Goal: Information Seeking & Learning: Find specific fact

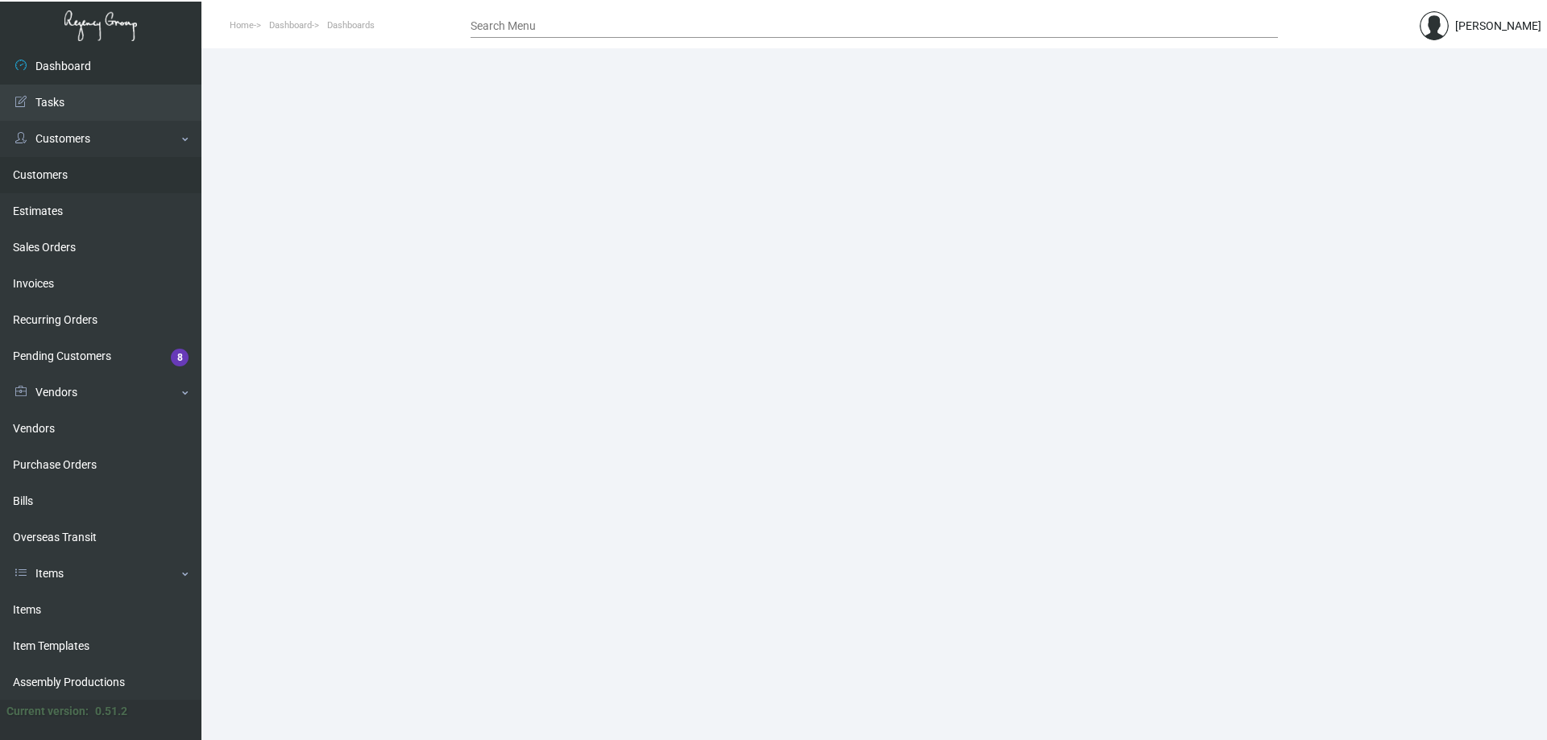
click at [64, 168] on link "Customers" at bounding box center [100, 175] width 201 height 36
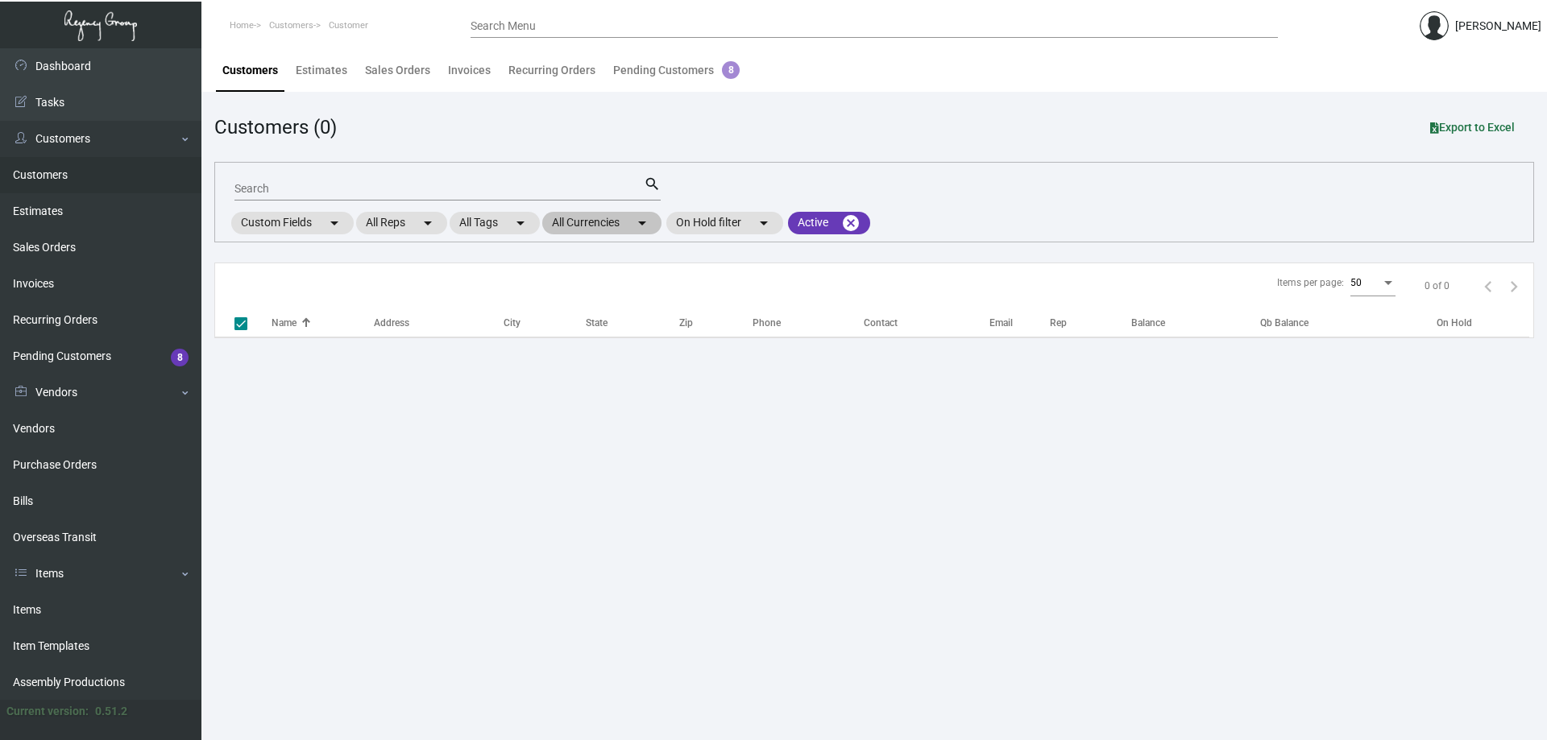
checkbox input "false"
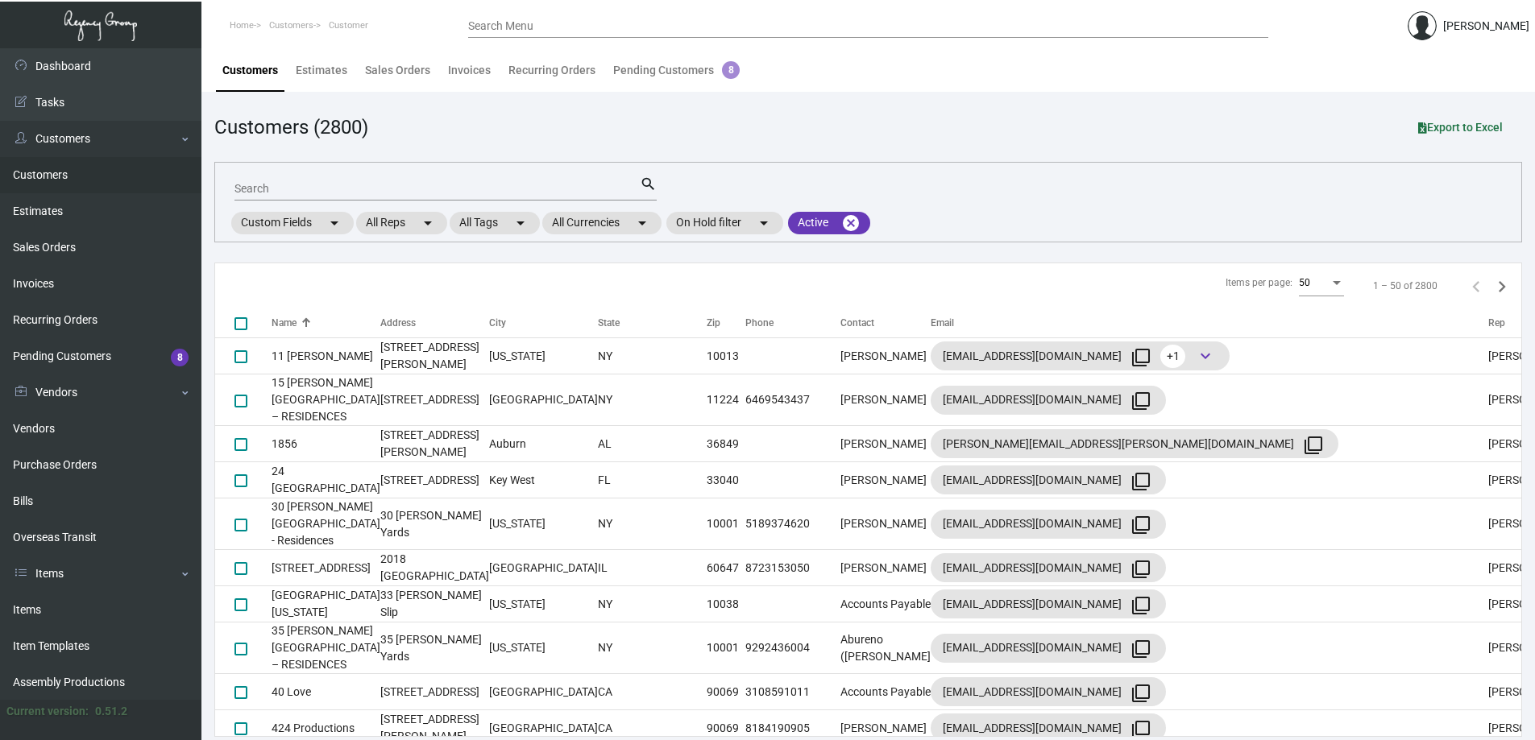
click at [461, 187] on input "Search" at bounding box center [436, 189] width 405 height 13
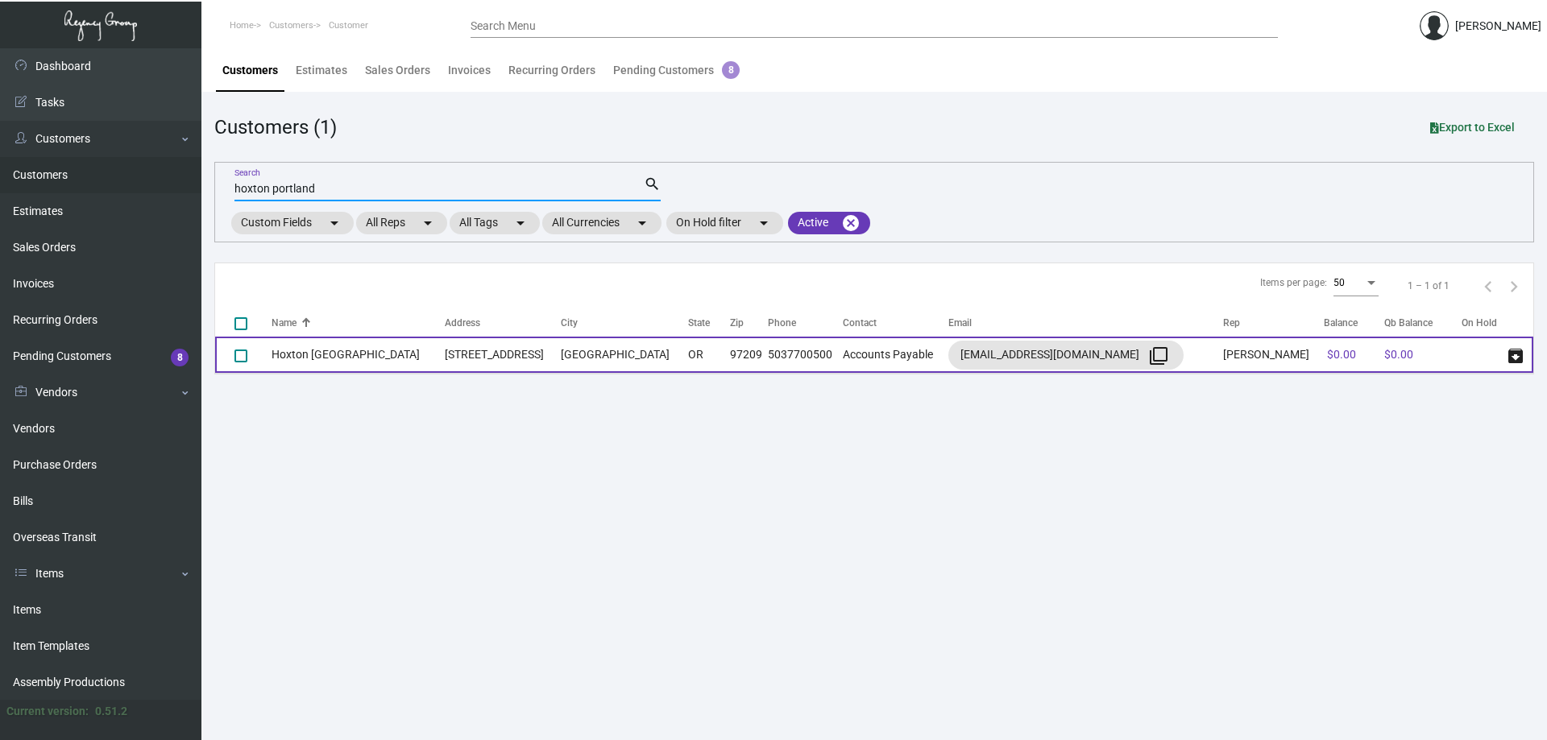
type input "hoxton portland"
click at [768, 354] on td "5037700500" at bounding box center [805, 355] width 75 height 36
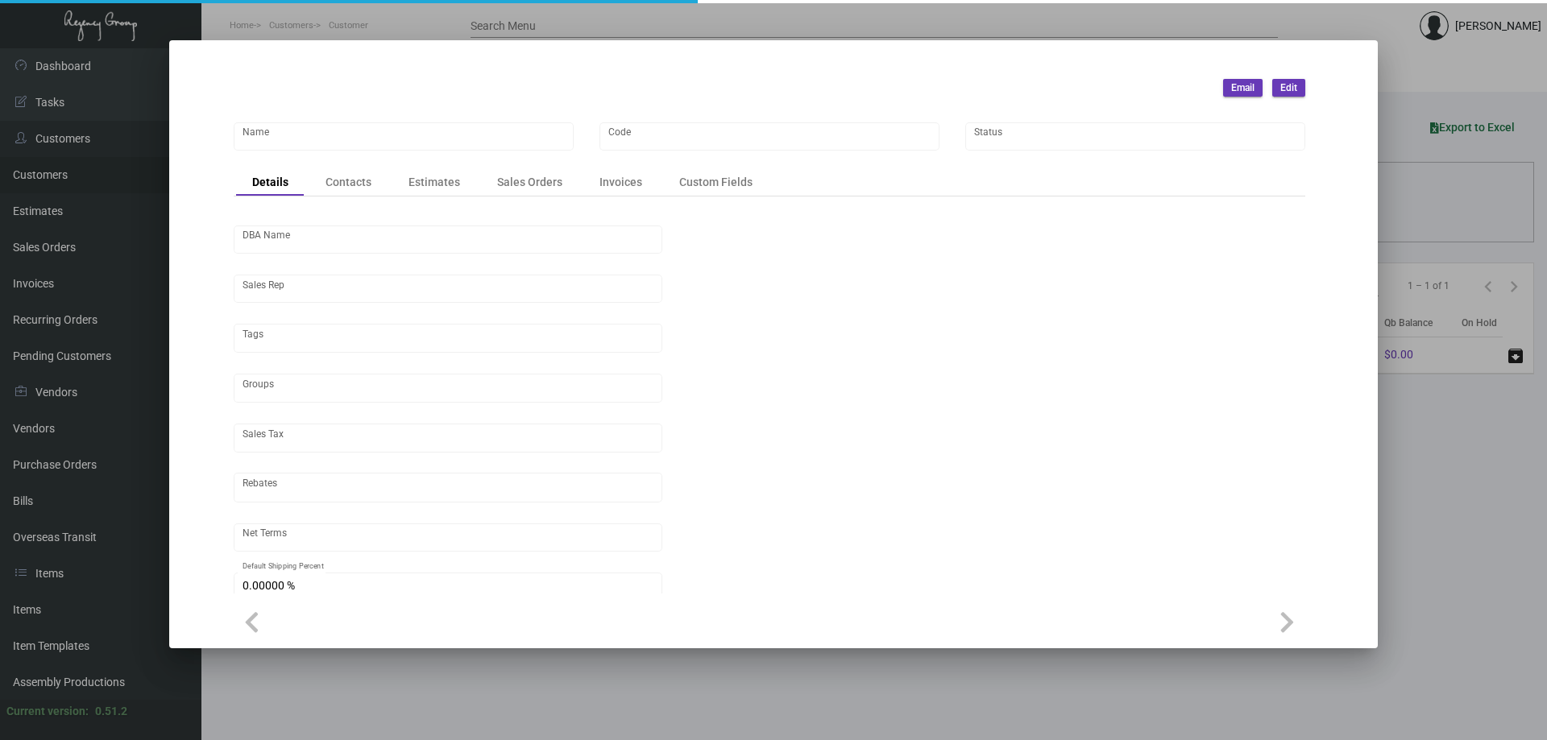
type input "Hoxton [GEOGRAPHIC_DATA]"
type input "735"
type input "[PERSON_NAME]"
type input "Out of State"
type input "Net 30"
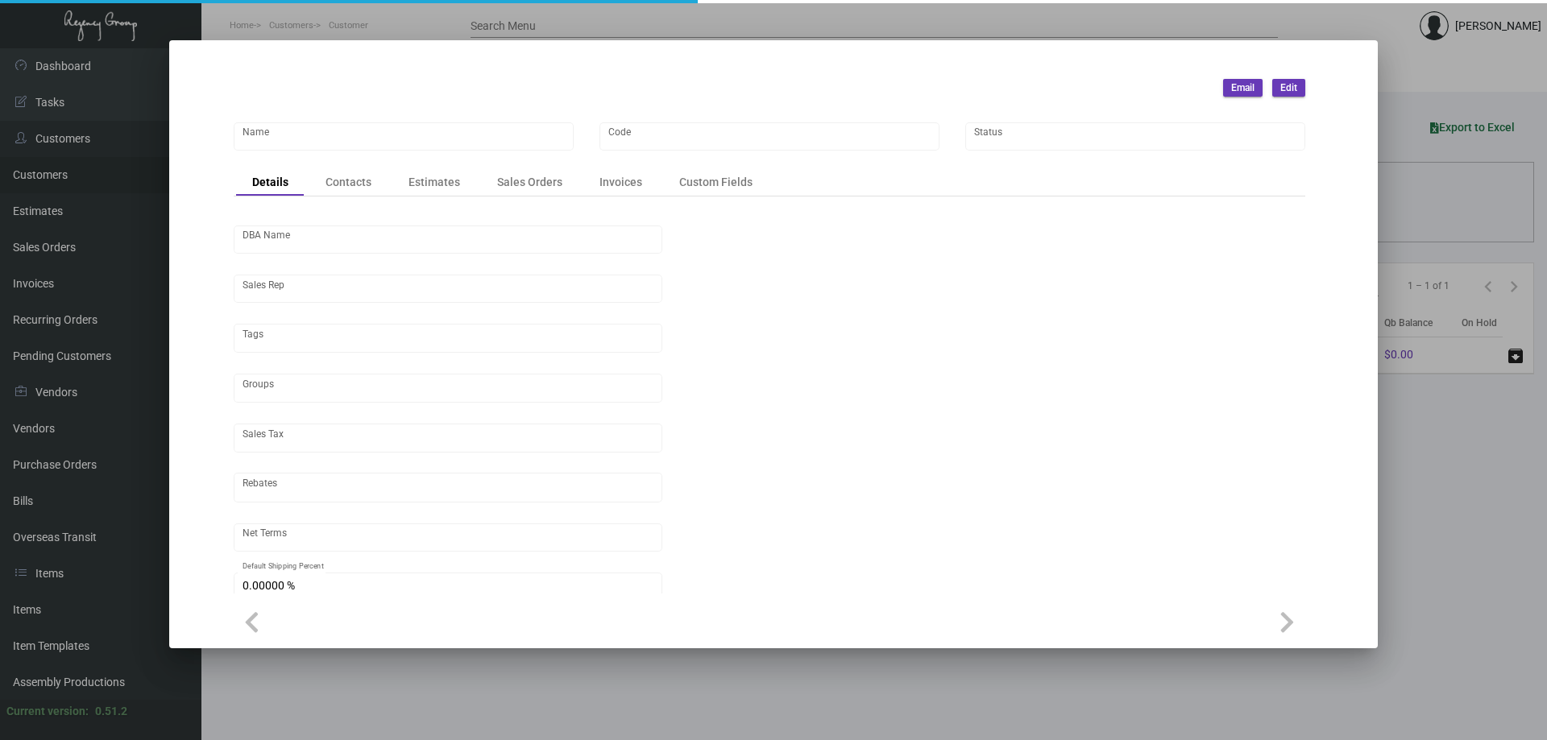
type input "United States Dollar $"
type input "$ 0.00"
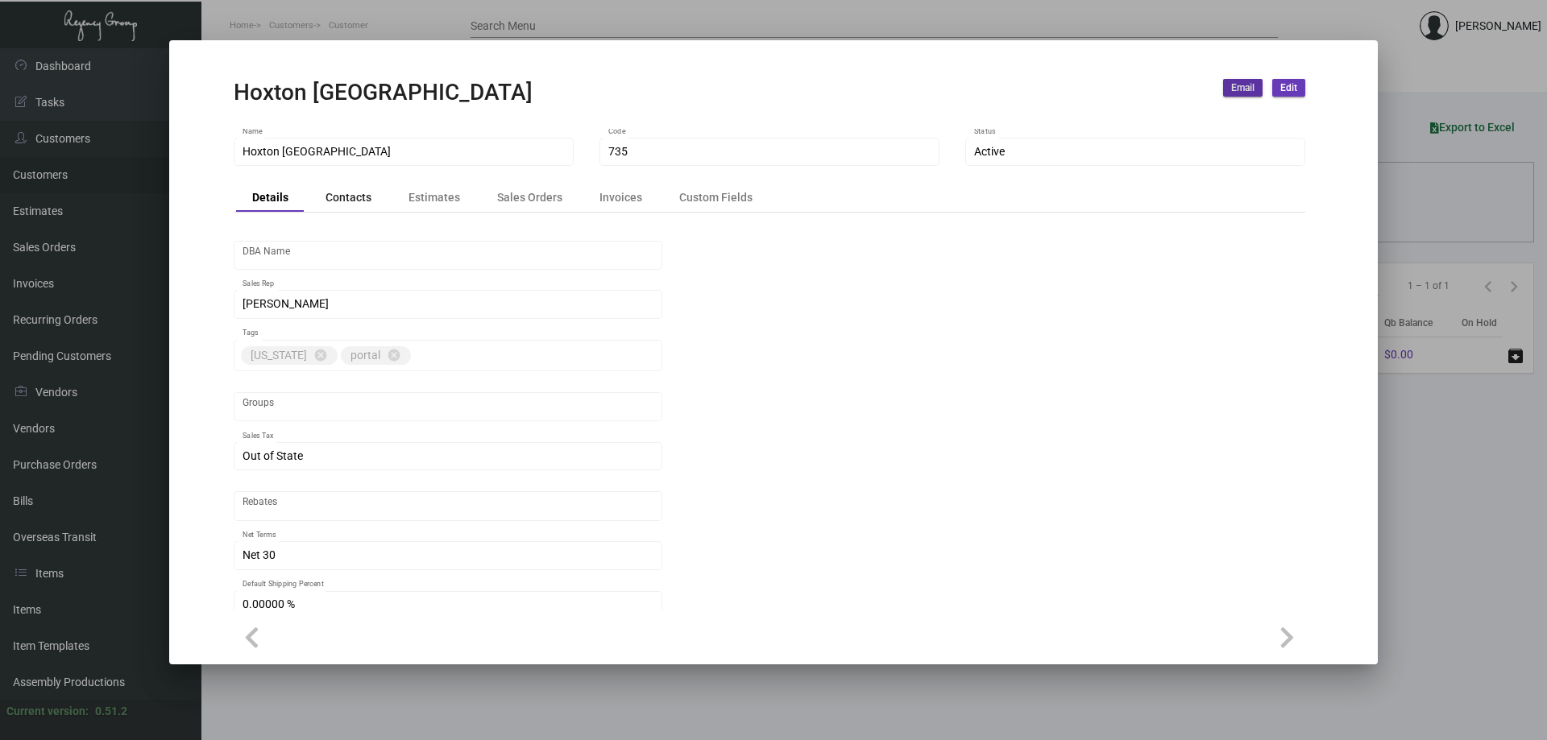
click at [342, 193] on div "Contacts" at bounding box center [348, 197] width 46 height 17
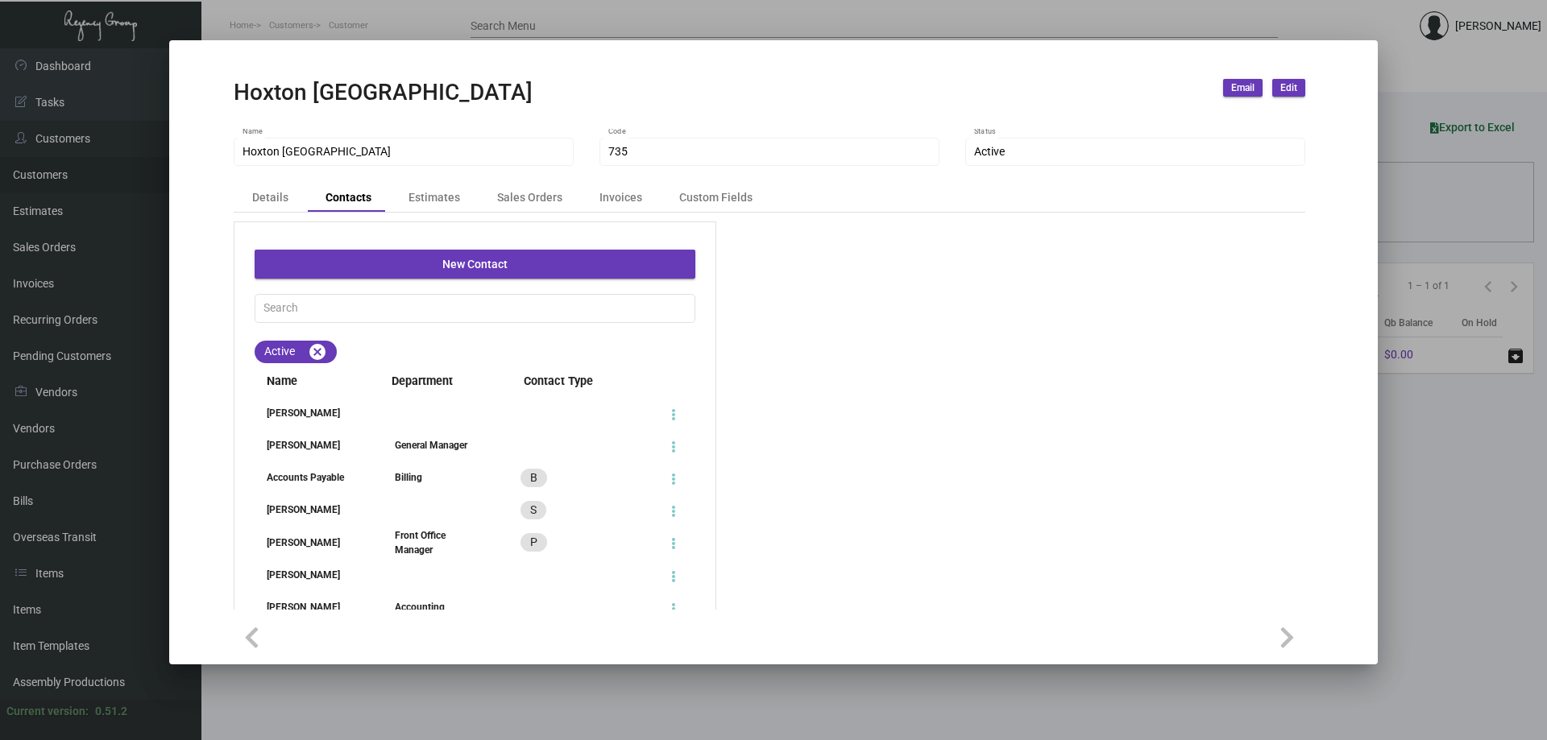
click at [282, 511] on div "[PERSON_NAME]" at bounding box center [310, 510] width 110 height 15
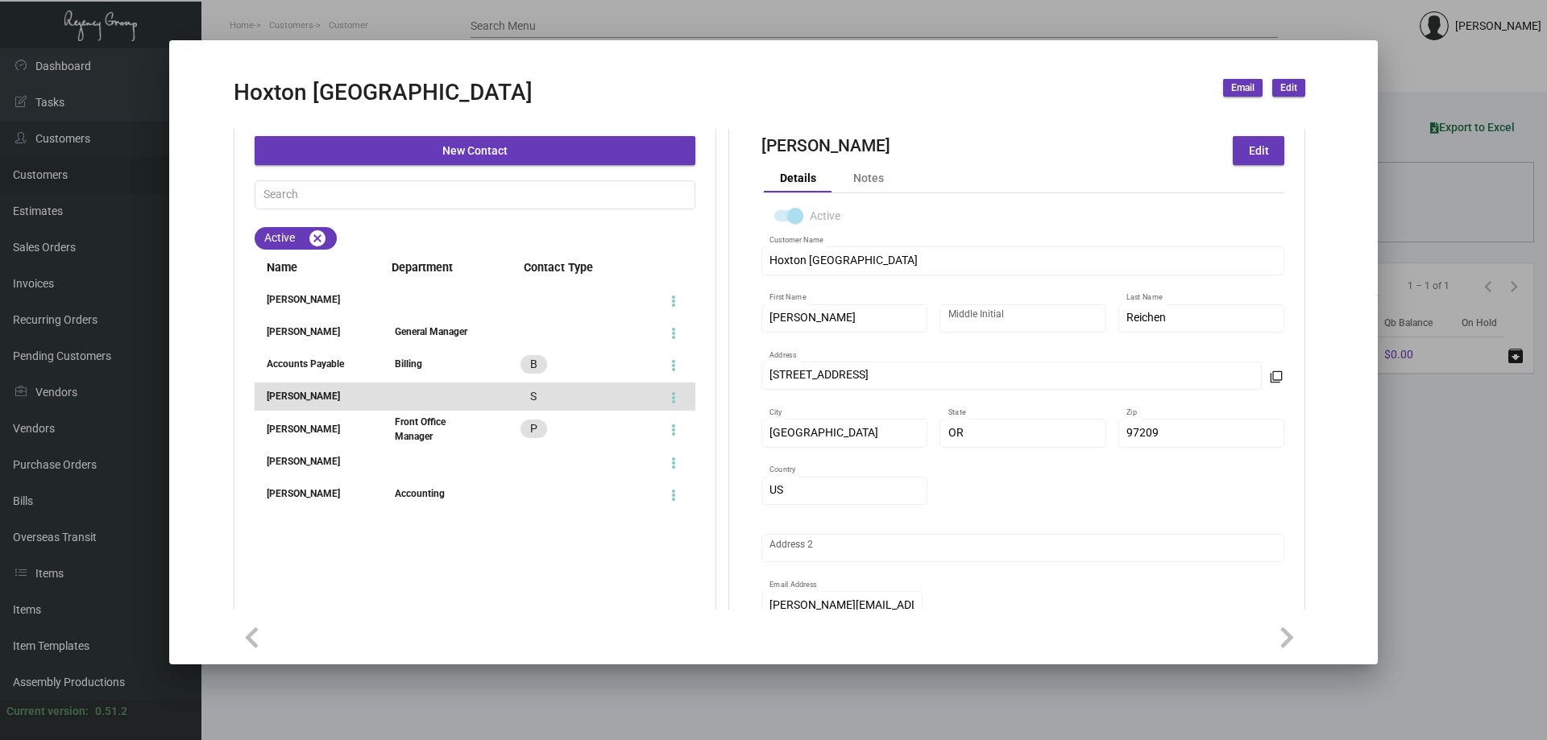
scroll to position [346, 0]
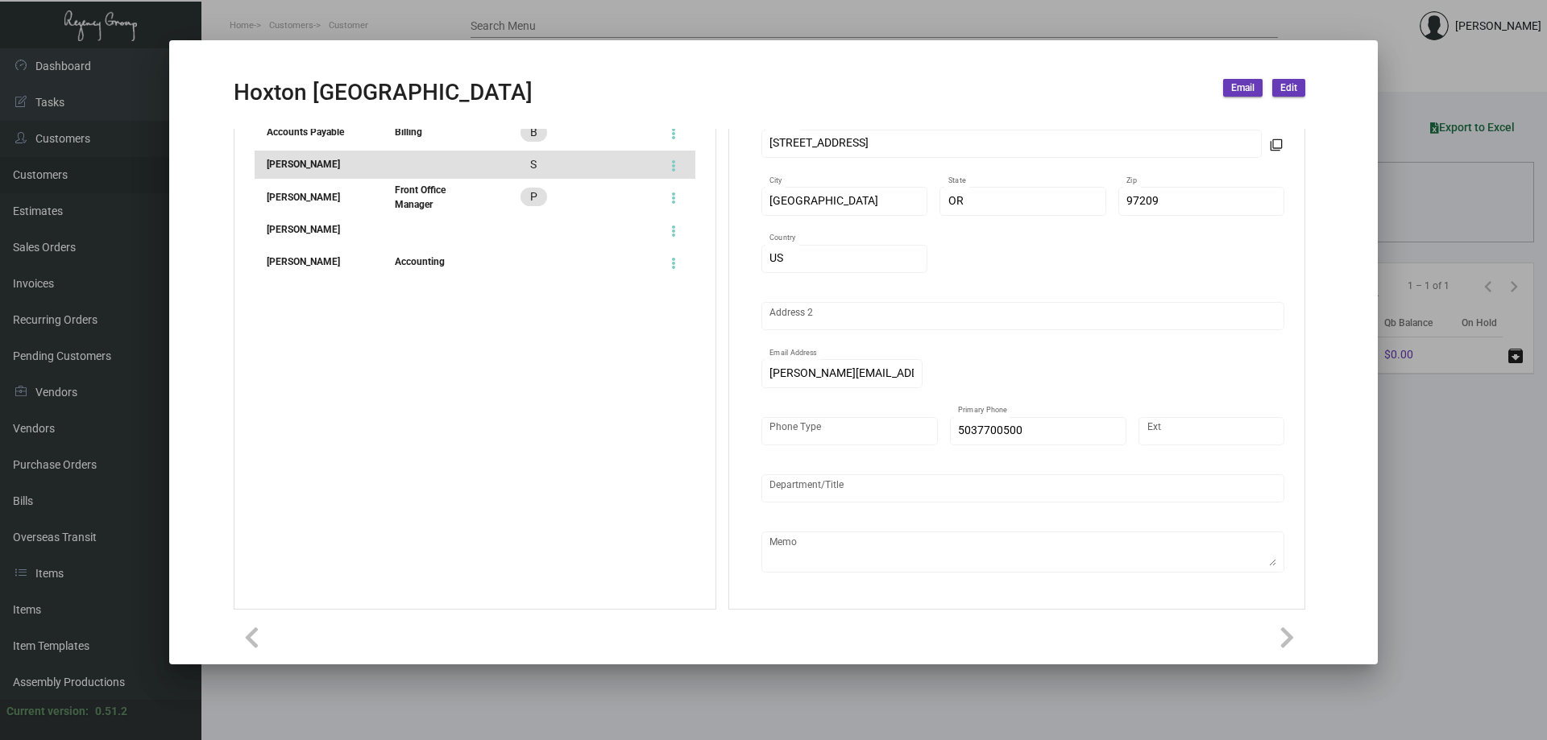
click at [310, 274] on li "[PERSON_NAME] Accounting" at bounding box center [475, 262] width 441 height 28
type input "[PERSON_NAME]"
type input "Accounting"
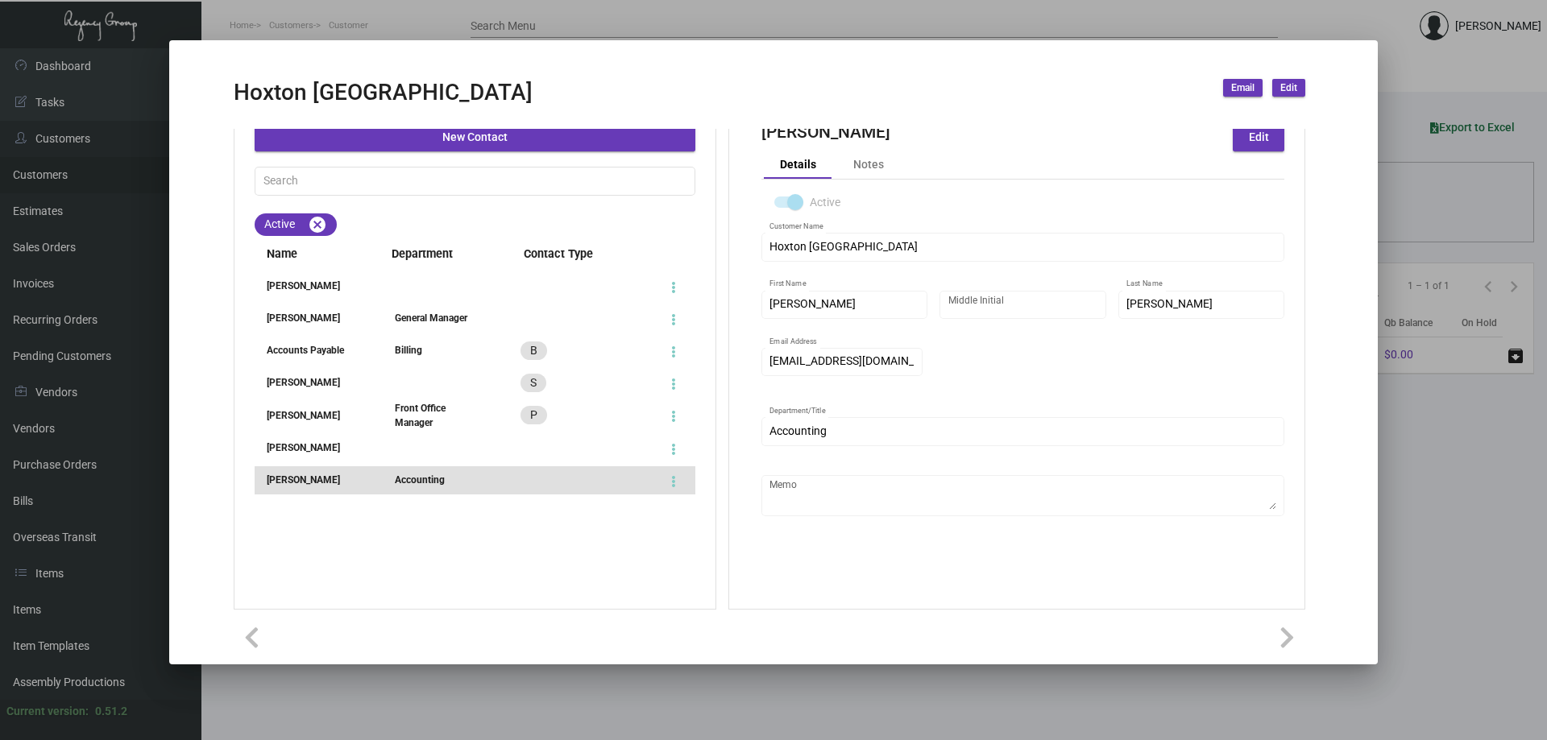
scroll to position [127, 0]
click at [303, 446] on div "[PERSON_NAME]" at bounding box center [310, 448] width 110 height 15
type input "Elli"
type input "[PERSON_NAME]"
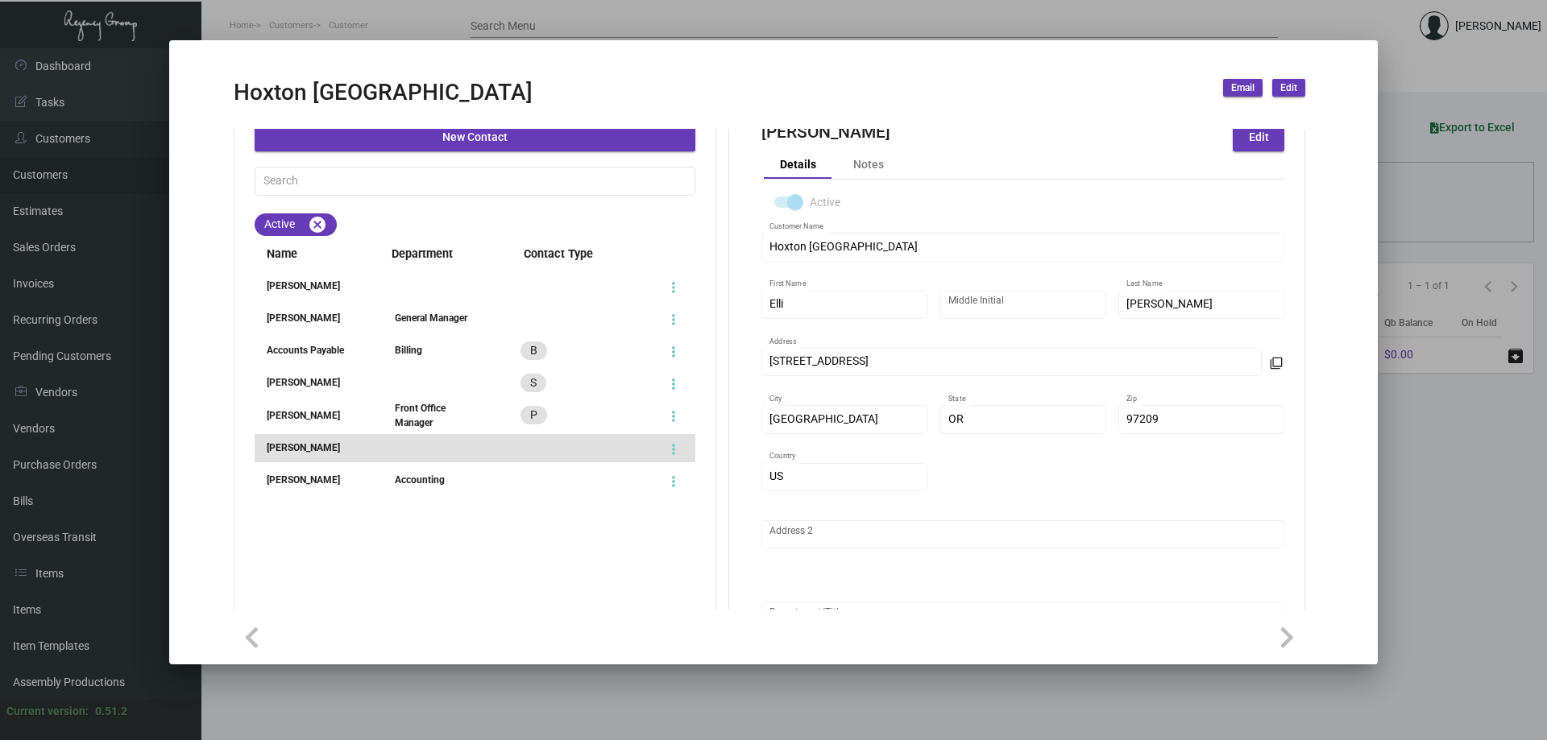
scroll to position [255, 0]
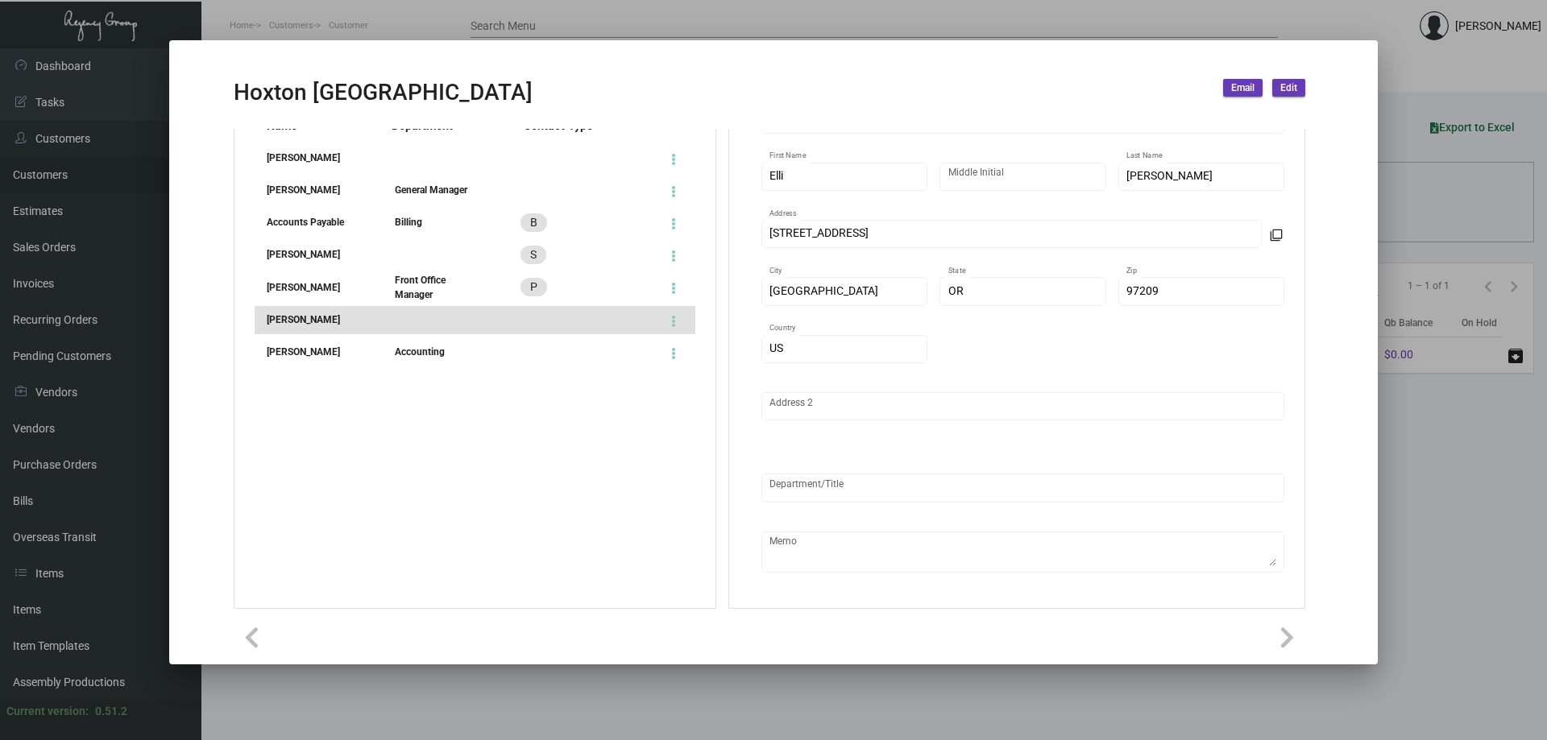
click at [284, 282] on div "[PERSON_NAME]" at bounding box center [310, 287] width 110 height 15
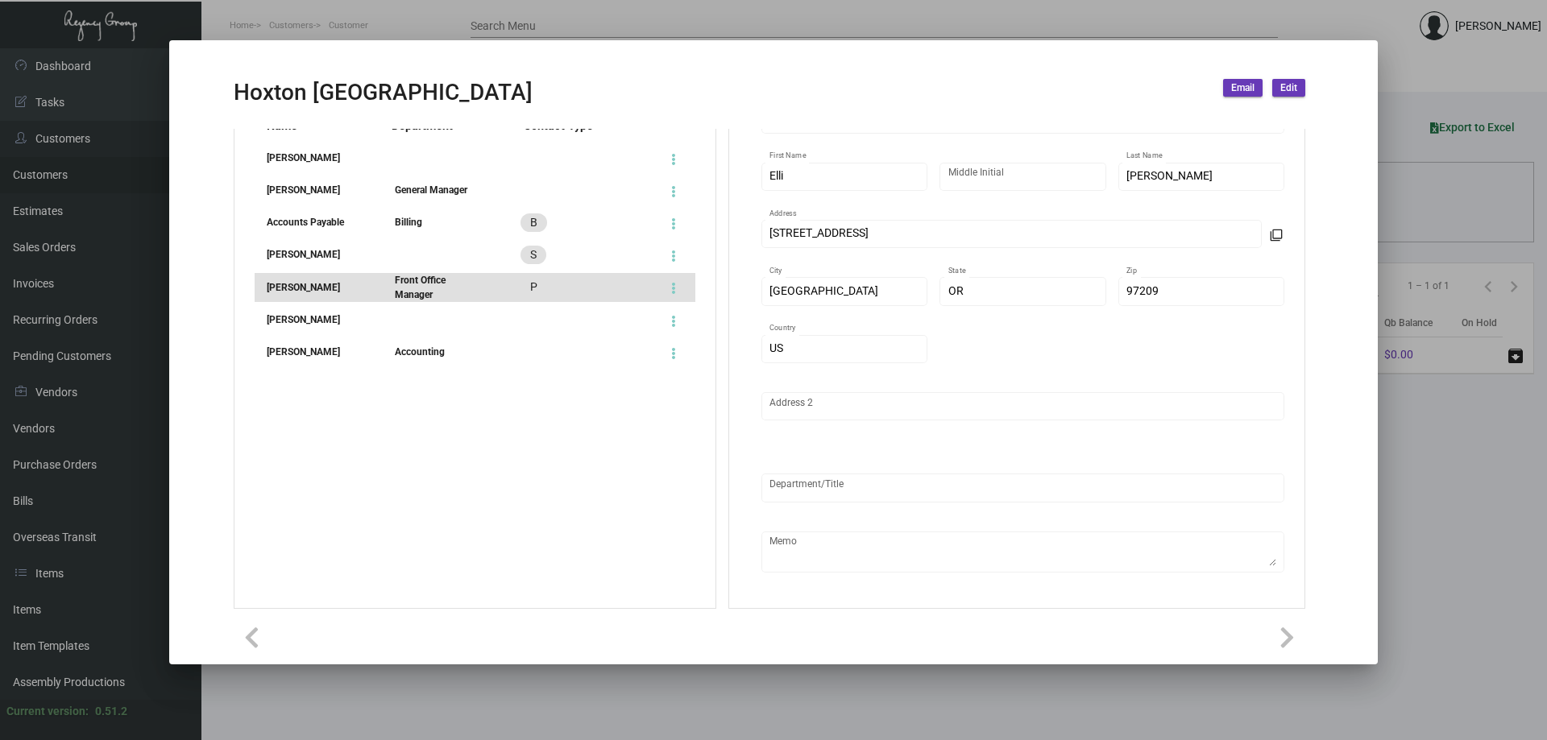
type input "[PERSON_NAME]"
type input "Front Office Manager"
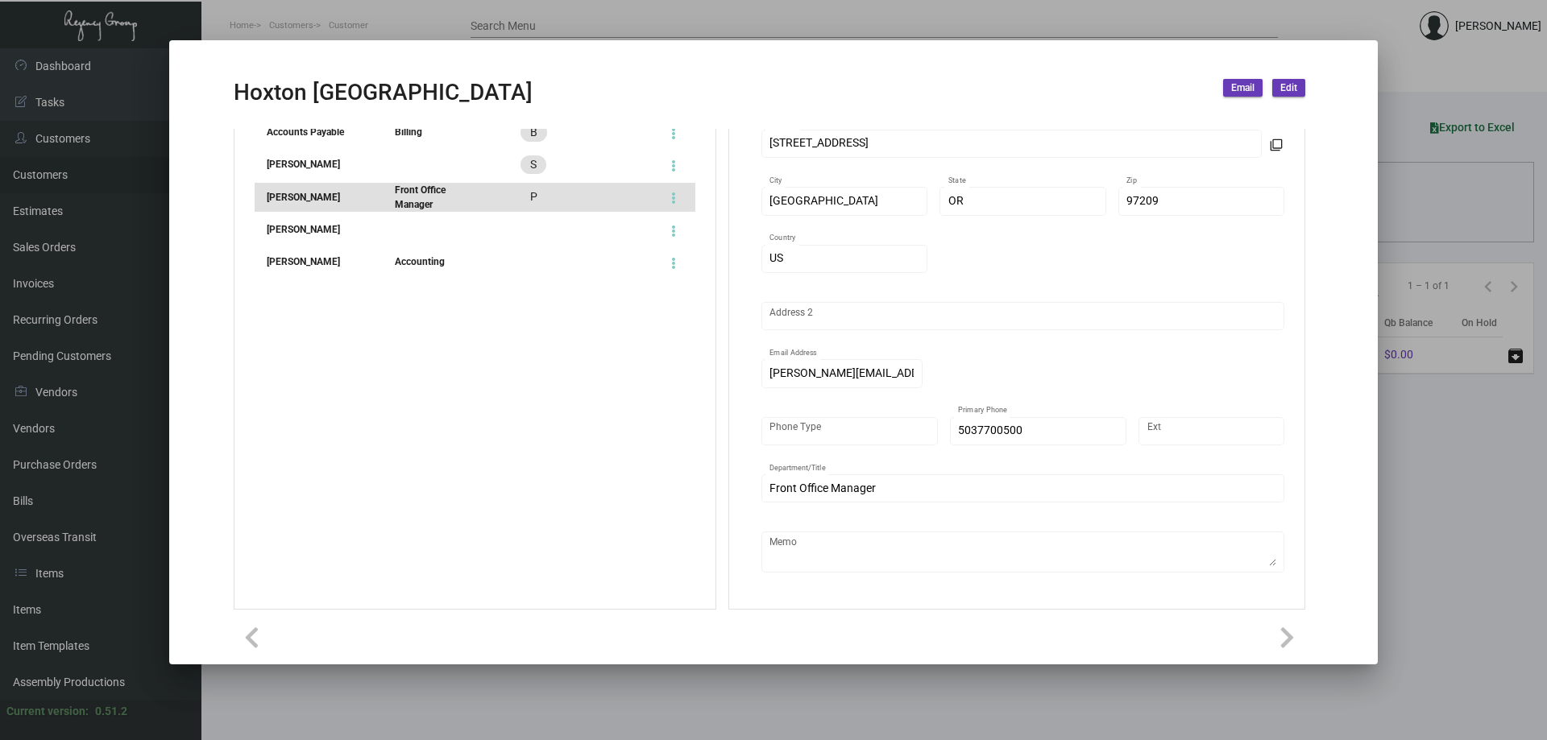
click at [299, 163] on div "[PERSON_NAME]" at bounding box center [310, 164] width 110 height 15
type input "[PERSON_NAME]"
type input "Reichen"
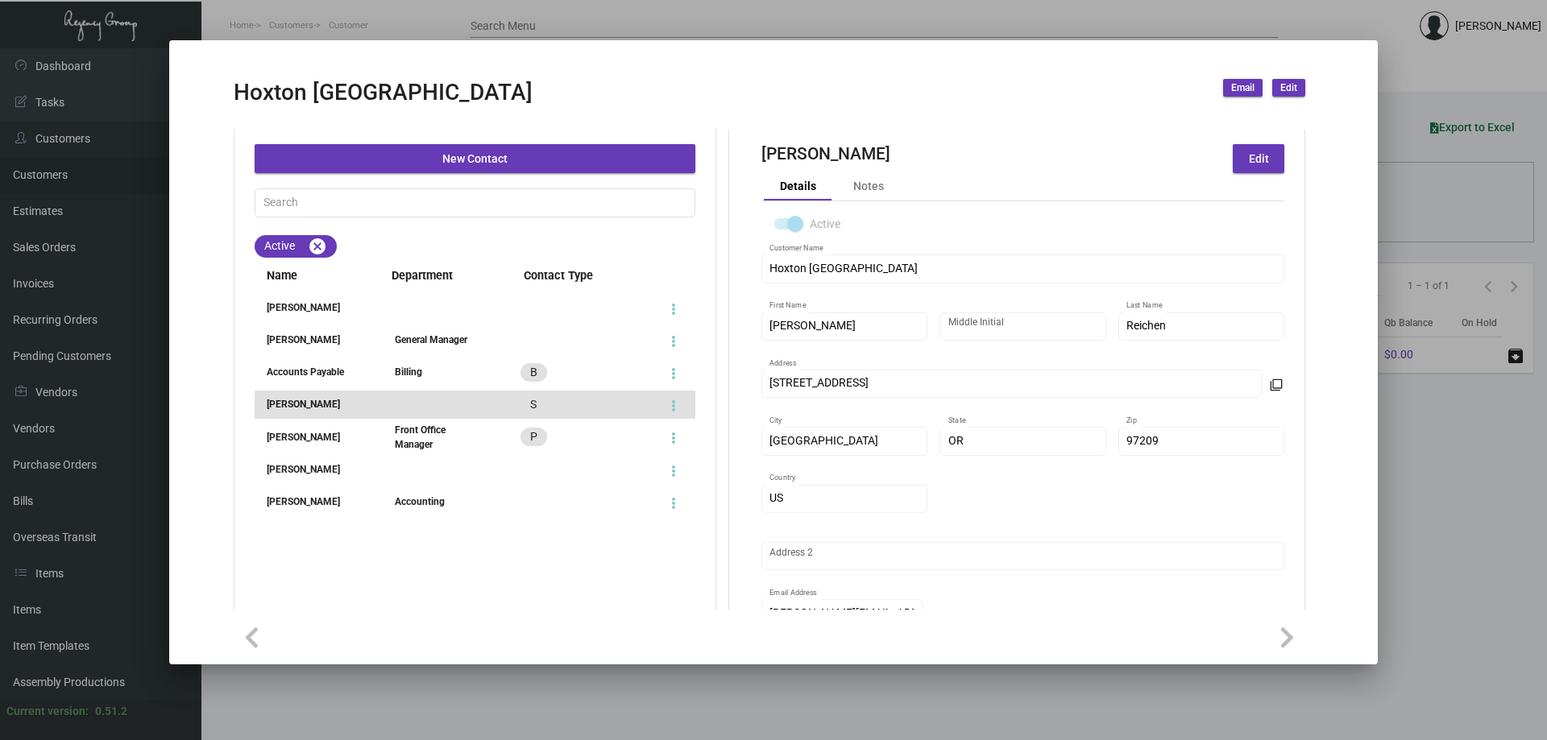
scroll to position [104, 0]
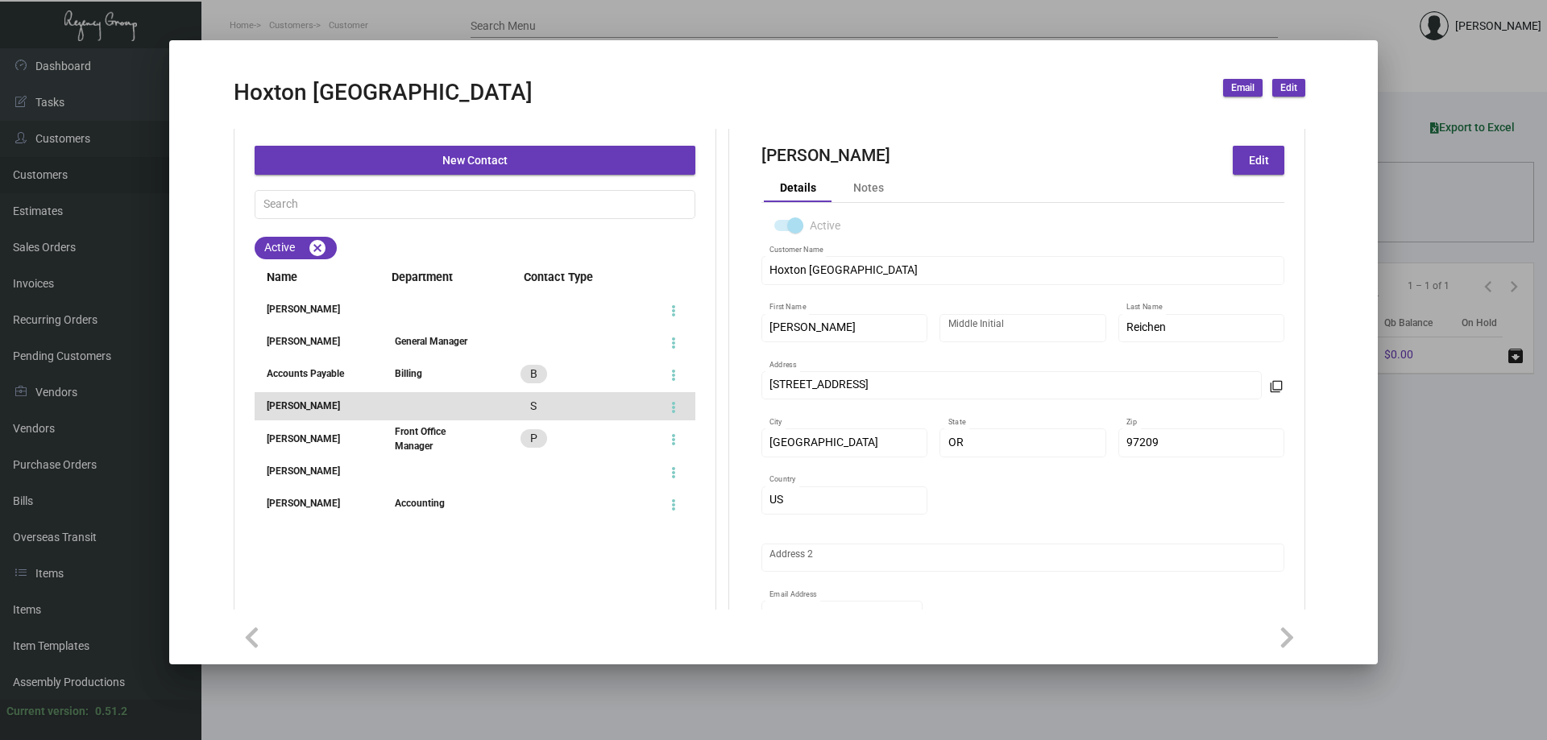
click at [325, 371] on div "Accounts Payable" at bounding box center [310, 374] width 110 height 15
type input "Accounts"
type input "Payable"
type input "Billing"
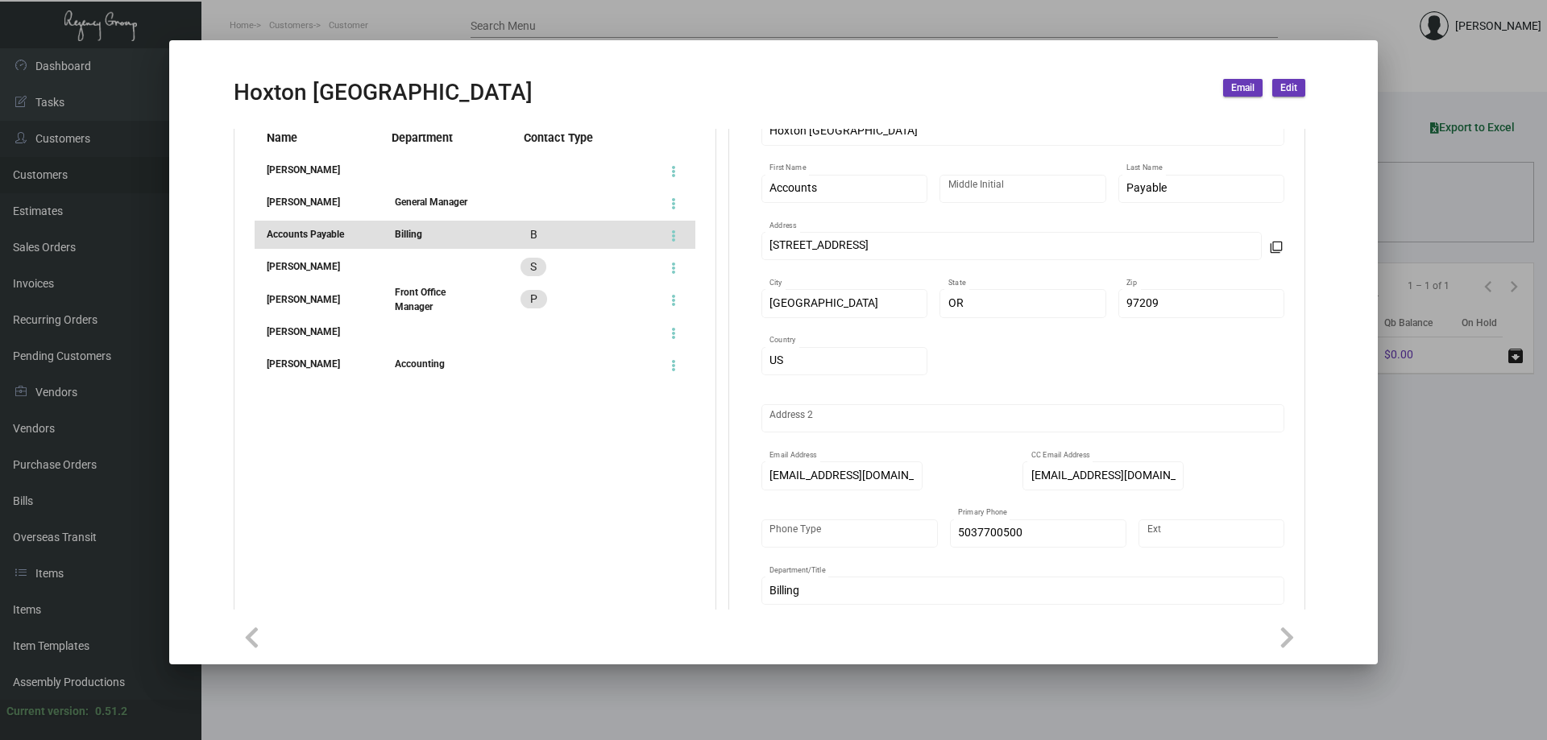
scroll to position [23, 0]
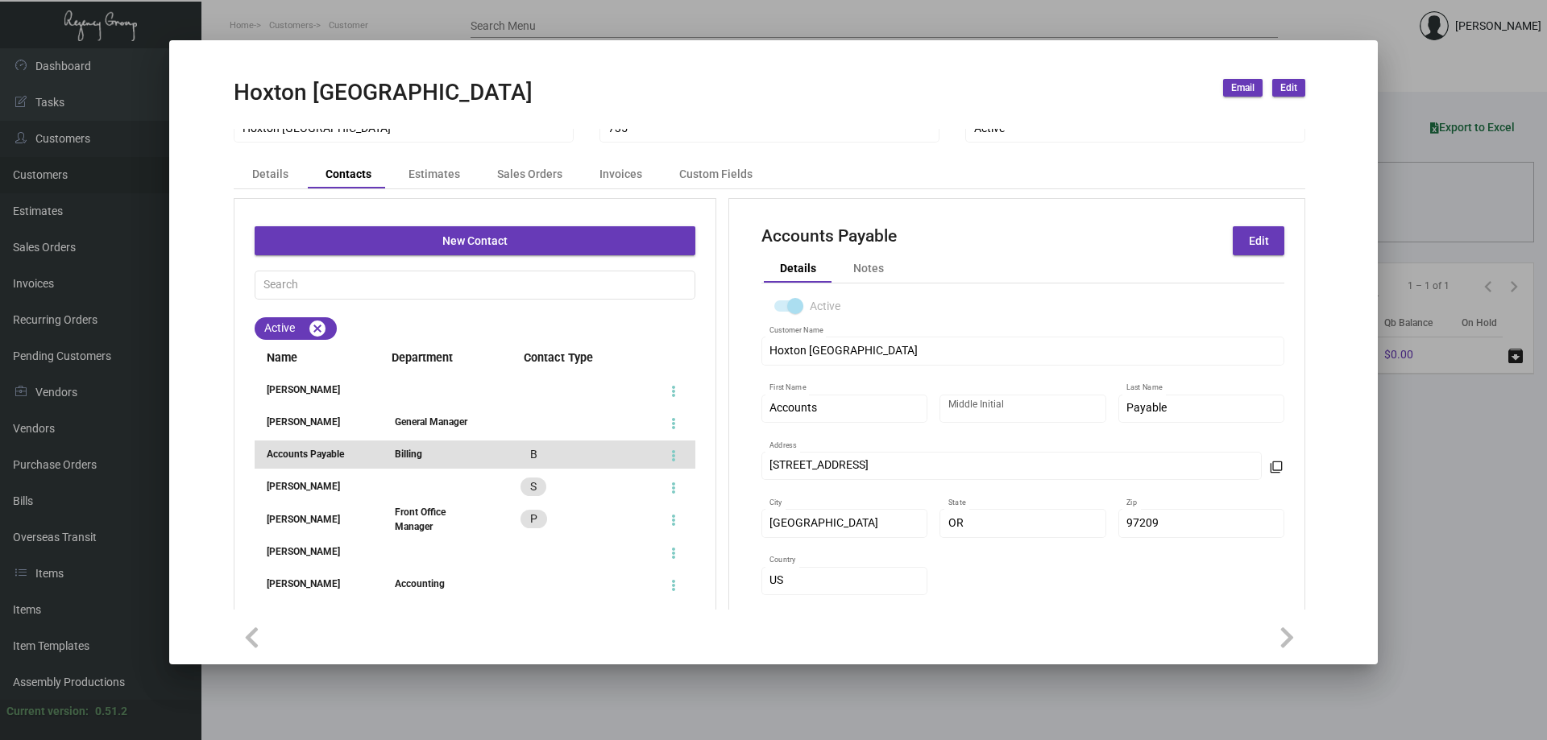
click at [304, 406] on ul "Name Department Contact Type [PERSON_NAME] [PERSON_NAME] General Manager Accoun…" at bounding box center [475, 513] width 441 height 346
click at [302, 411] on li "[PERSON_NAME] General Manager" at bounding box center [475, 422] width 441 height 28
type input "Tessa"
type input "[PERSON_NAME]"
type input "General Manager"
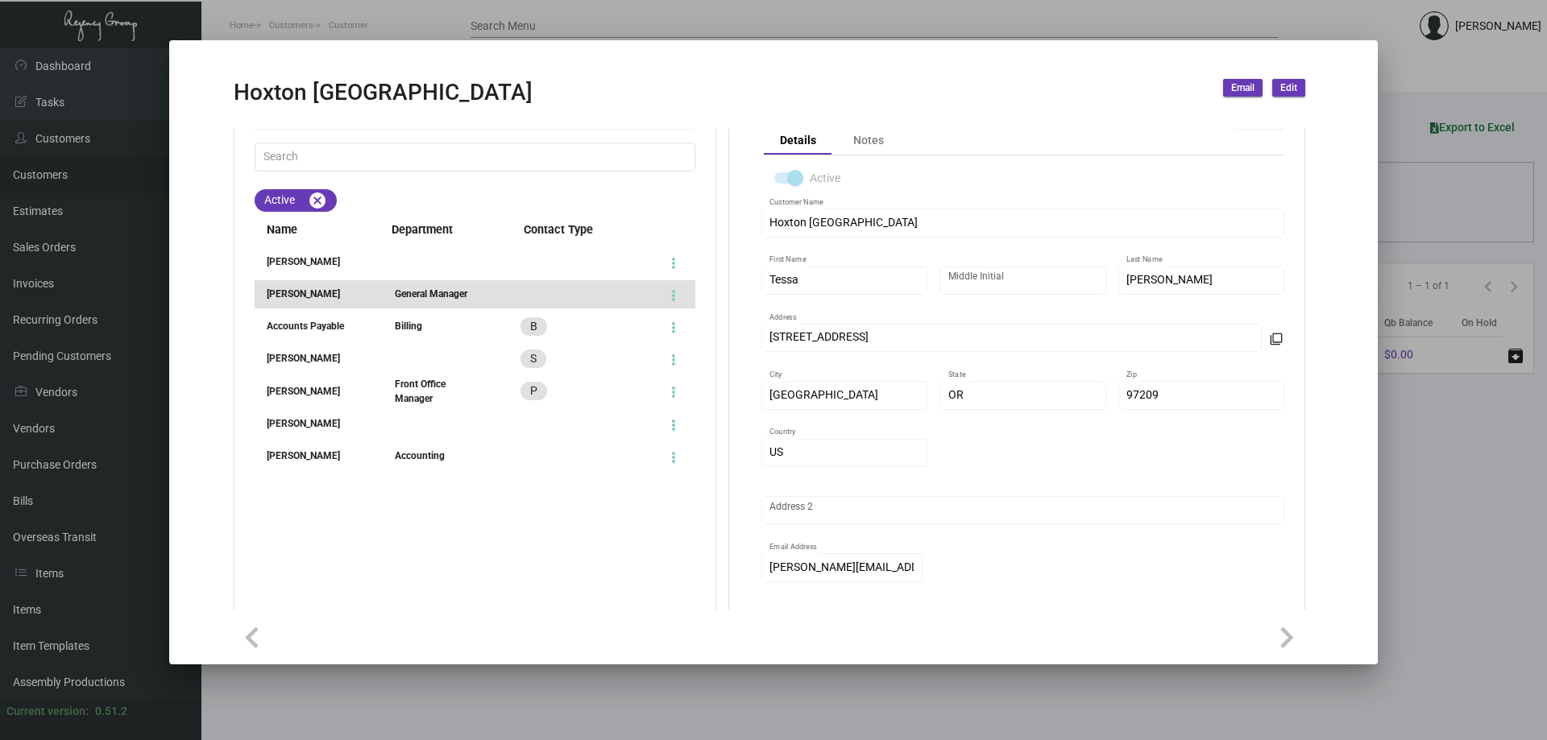
scroll to position [0, 0]
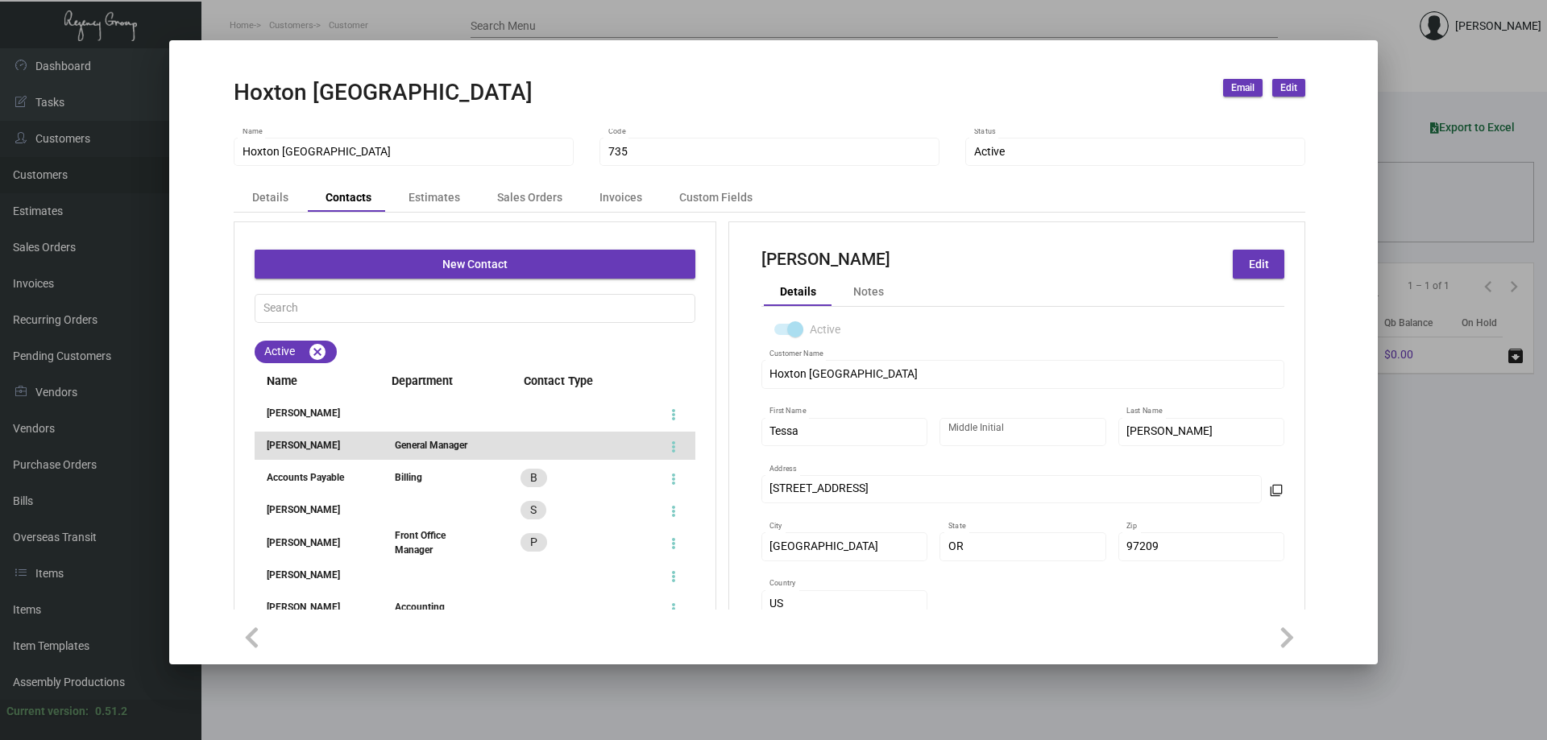
click at [282, 407] on div "[PERSON_NAME]" at bounding box center [310, 413] width 110 height 15
type input "[PERSON_NAME]"
type input "Chow"
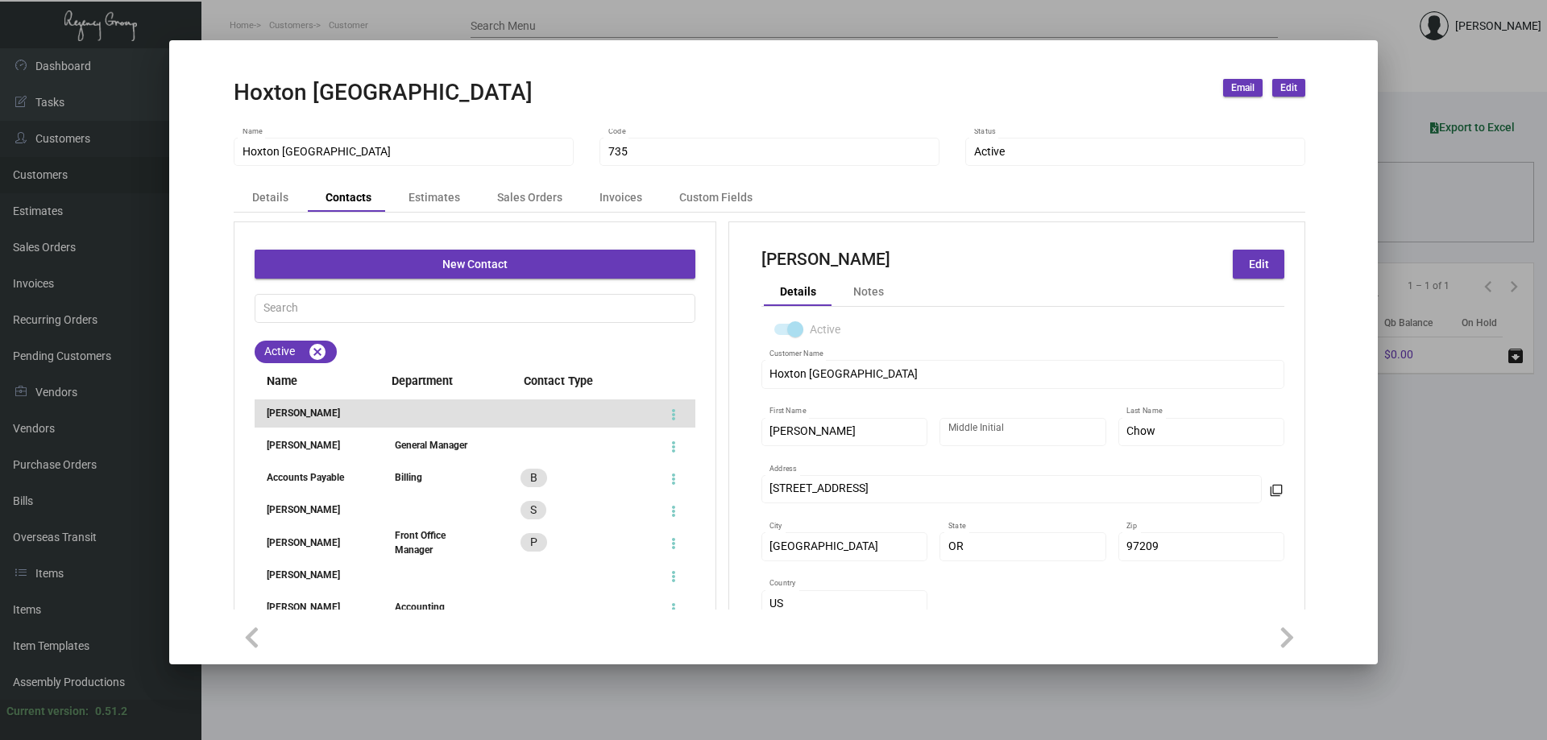
click at [395, 15] on div at bounding box center [773, 370] width 1547 height 740
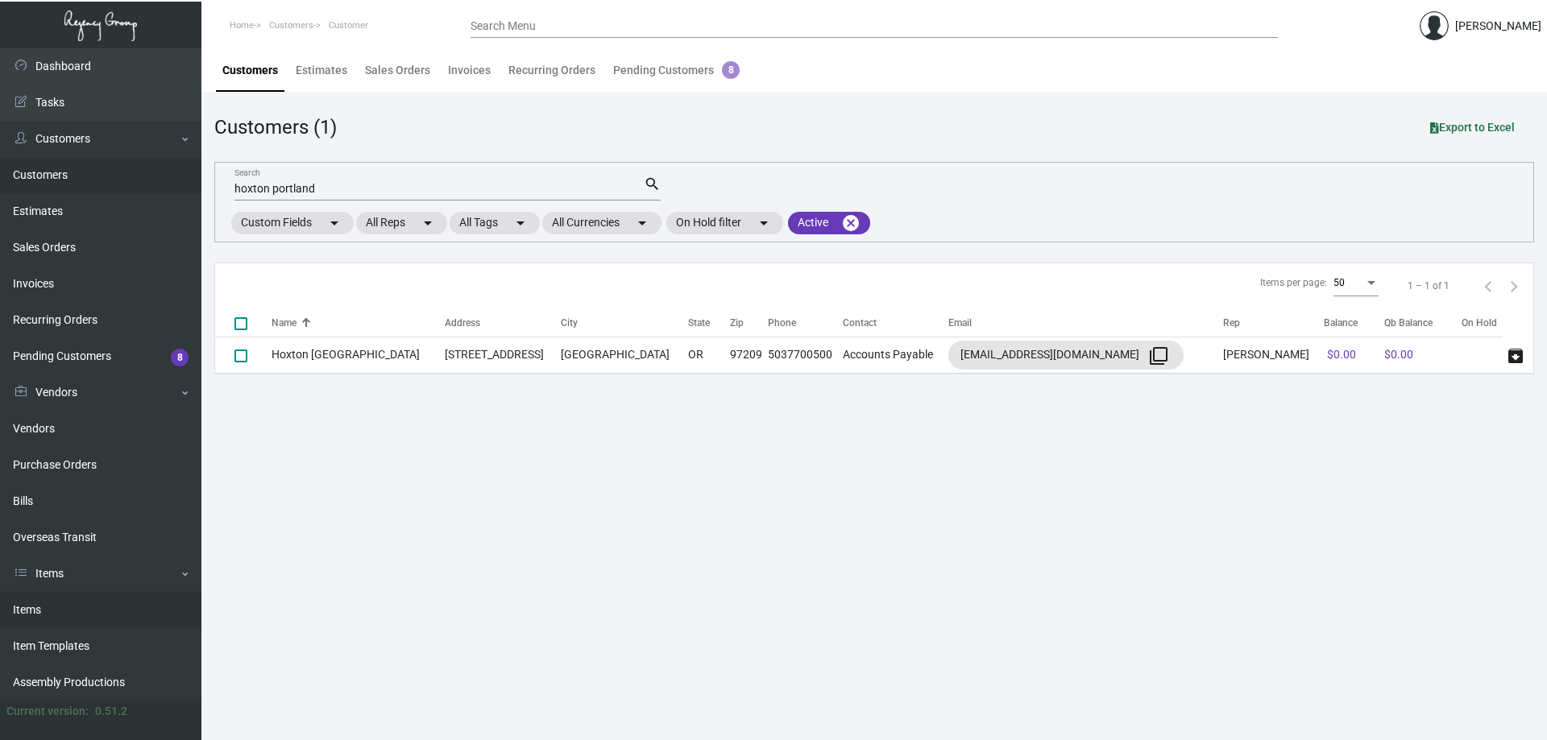
click at [85, 607] on link "Items" at bounding box center [100, 610] width 201 height 36
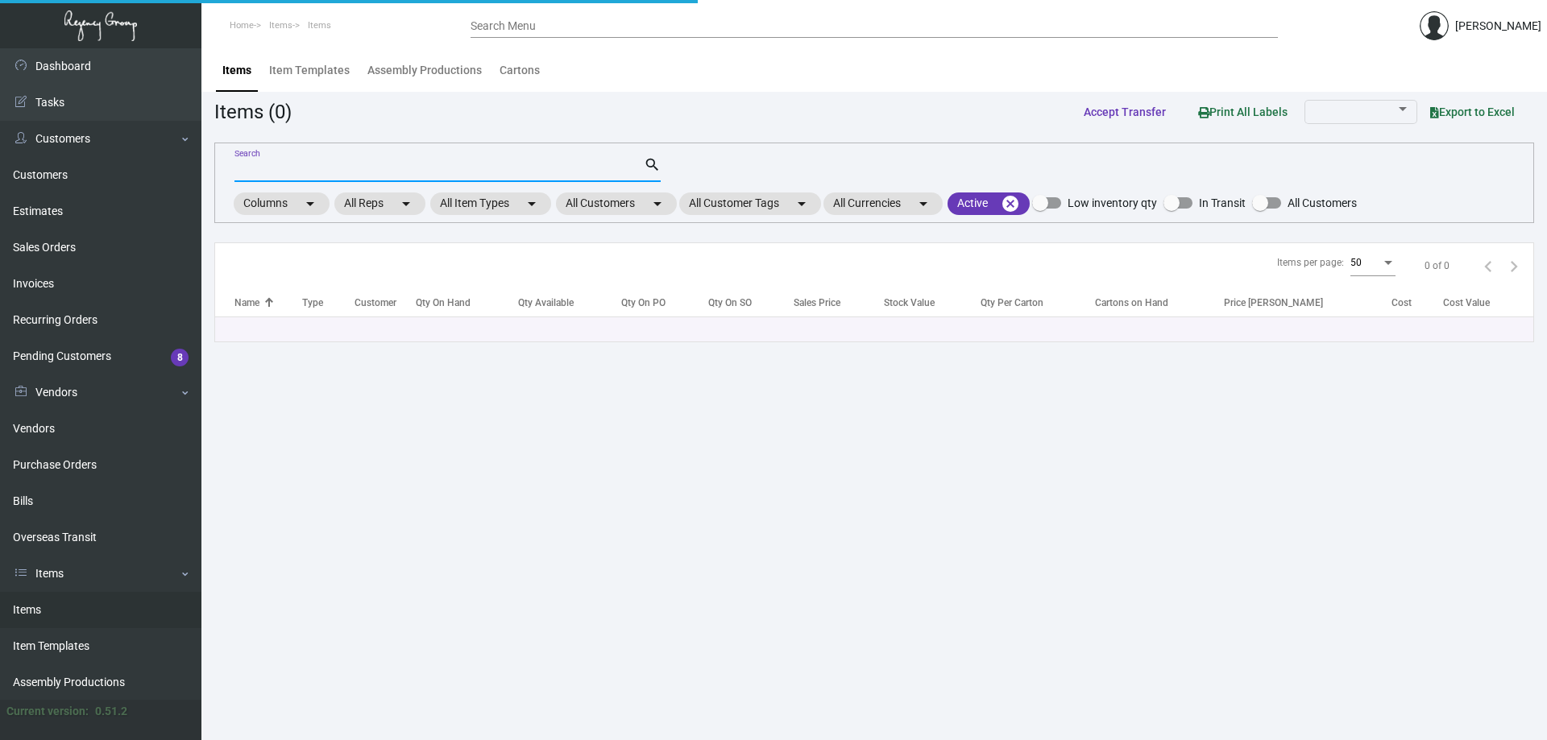
click at [391, 170] on input "Search" at bounding box center [438, 170] width 409 height 13
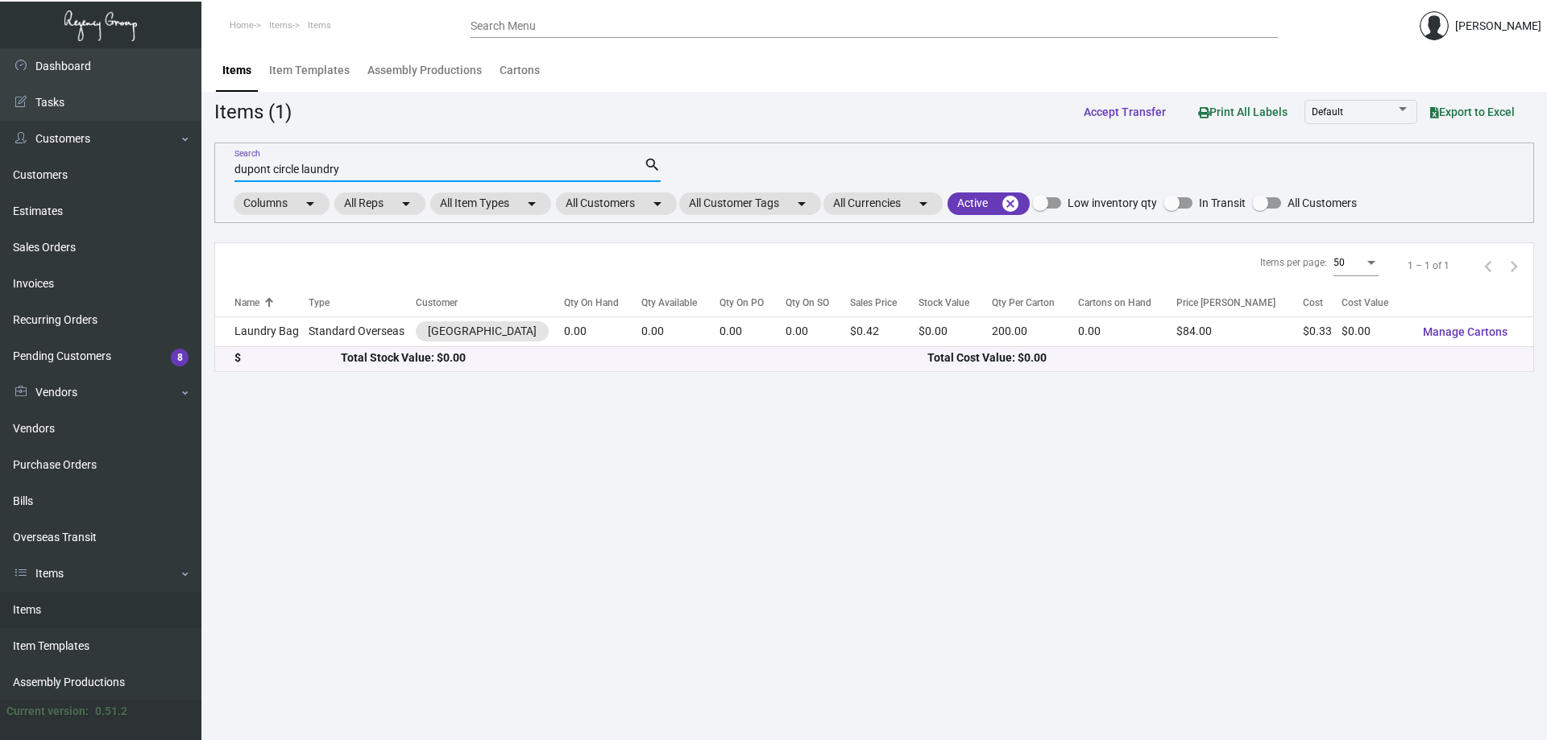
type input "dupont circle laundry"
